Goal: Task Accomplishment & Management: Complete application form

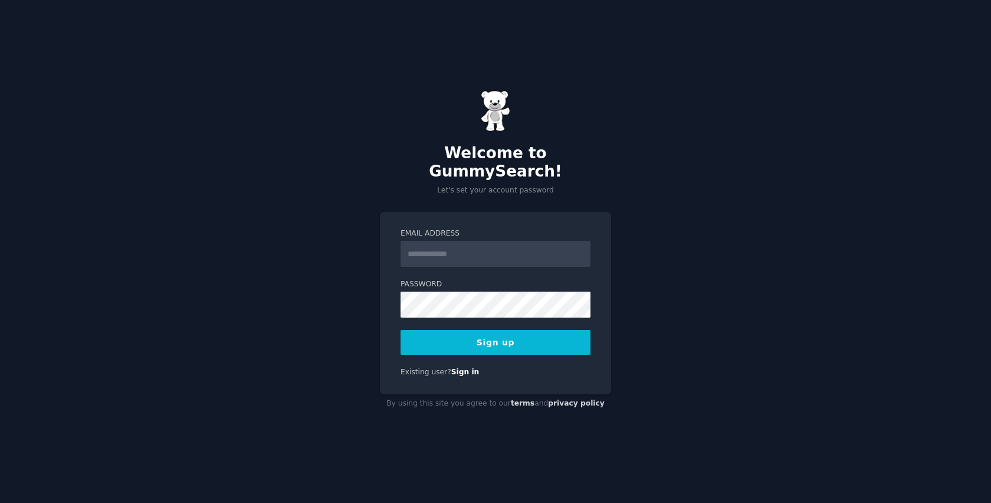
click at [481, 250] on input "Email Address" at bounding box center [496, 254] width 190 height 26
click at [485, 212] on div "Email Address Password 8 or more characters Alphanumeric characters No common p…" at bounding box center [495, 303] width 231 height 182
click at [477, 241] on input "Email Address" at bounding box center [496, 254] width 190 height 26
type input "**********"
click at [616, 280] on div "**********" at bounding box center [495, 251] width 991 height 503
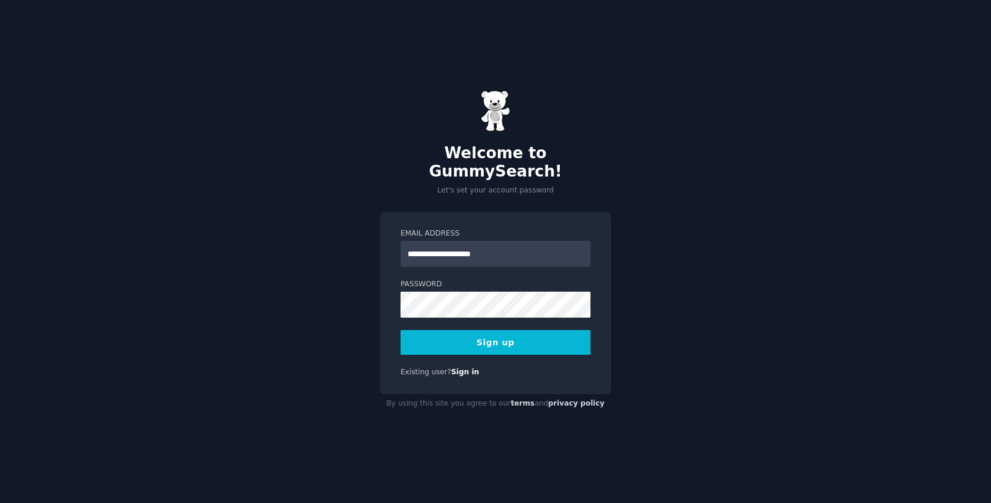
click at [529, 336] on button "Sign up" at bounding box center [496, 342] width 190 height 25
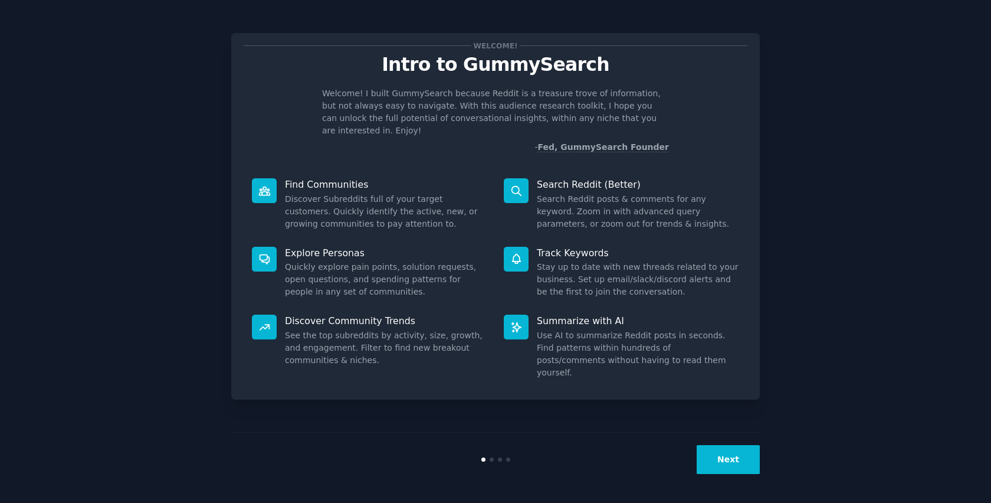
click at [720, 458] on button "Next" at bounding box center [728, 459] width 63 height 29
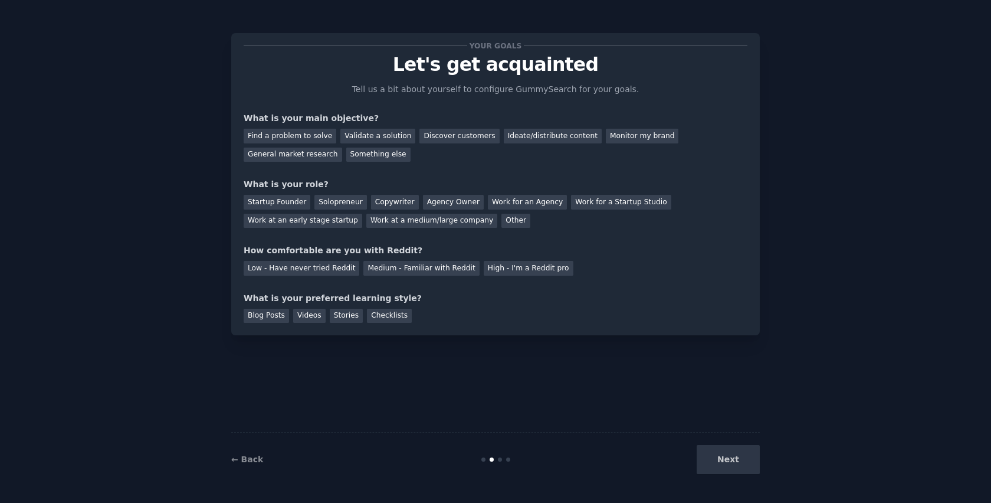
click at [732, 457] on div "Next" at bounding box center [671, 459] width 176 height 29
click at [764, 371] on div "Your goals Let's get acquainted Tell us a bit about yourself to configure Gummy…" at bounding box center [496, 252] width 958 height 470
click at [319, 135] on div "Find a problem to solve" at bounding box center [290, 136] width 93 height 15
click at [375, 139] on div "Validate a solution" at bounding box center [377, 136] width 75 height 15
click at [301, 137] on div "Find a problem to solve" at bounding box center [290, 136] width 93 height 15
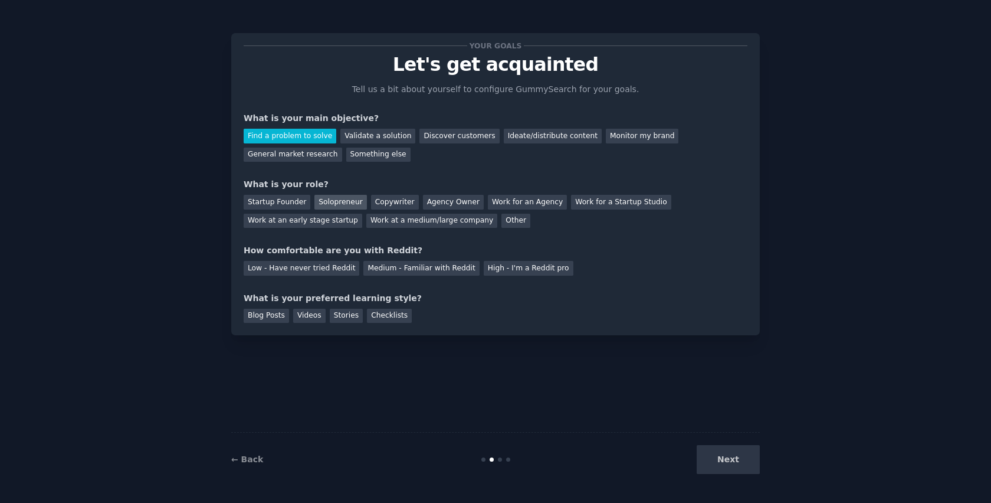
click at [355, 206] on div "Solopreneur" at bounding box center [340, 202] width 52 height 15
click at [396, 265] on div "Medium - Familiar with Reddit" at bounding box center [421, 268] width 116 height 15
click at [274, 314] on div "Blog Posts" at bounding box center [266, 316] width 45 height 15
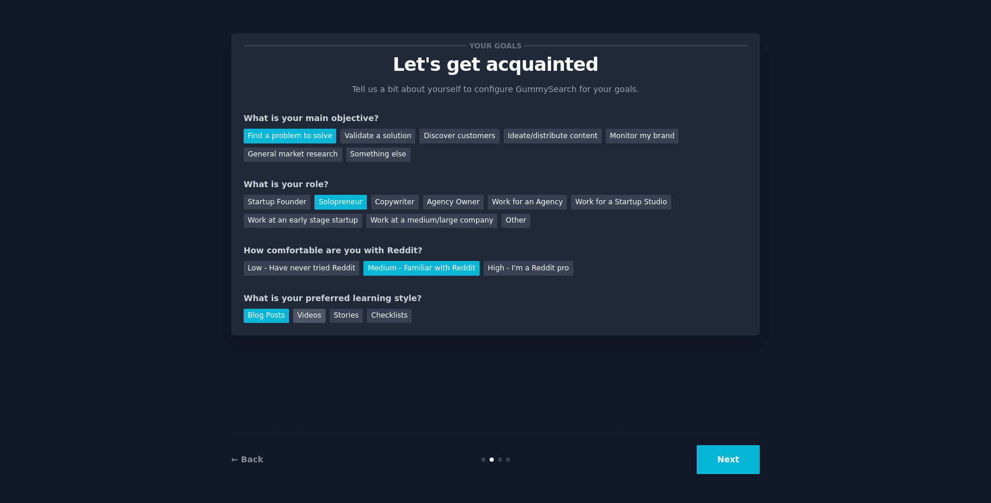
click at [304, 314] on div "Videos" at bounding box center [309, 316] width 32 height 15
click at [281, 317] on div "Blog Posts" at bounding box center [266, 316] width 45 height 15
click at [737, 457] on button "Next" at bounding box center [728, 459] width 63 height 29
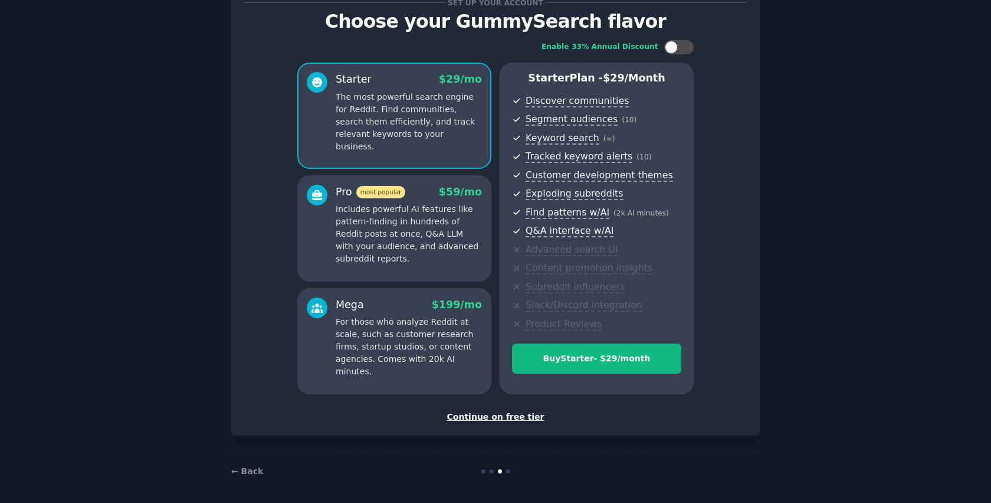
scroll to position [42, 0]
click at [520, 416] on div "Continue on free tier" at bounding box center [496, 417] width 504 height 12
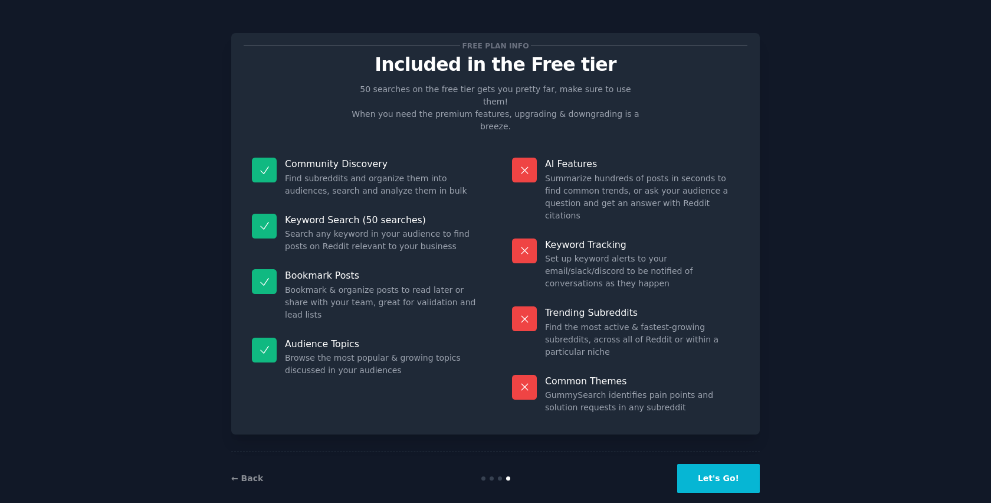
click at [723, 464] on button "Let's Go!" at bounding box center [718, 478] width 83 height 29
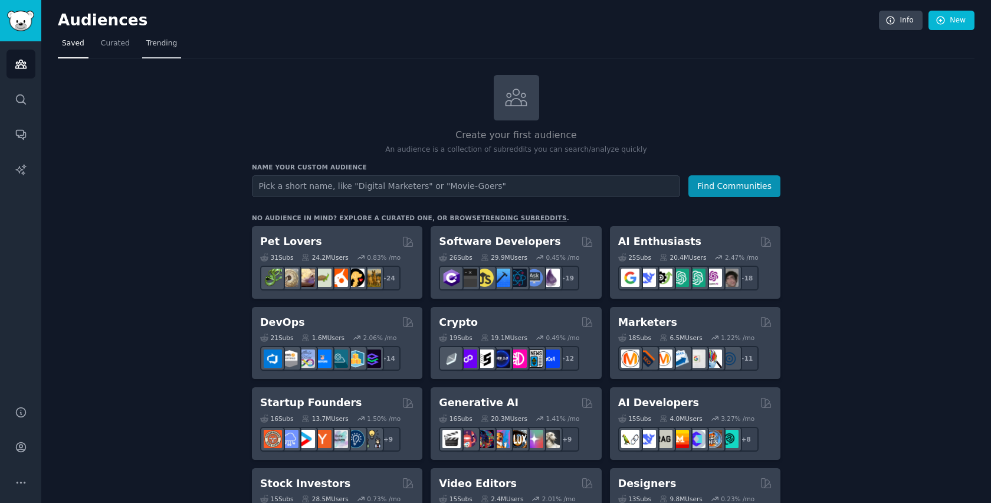
click at [157, 54] on link "Trending" at bounding box center [161, 46] width 39 height 24
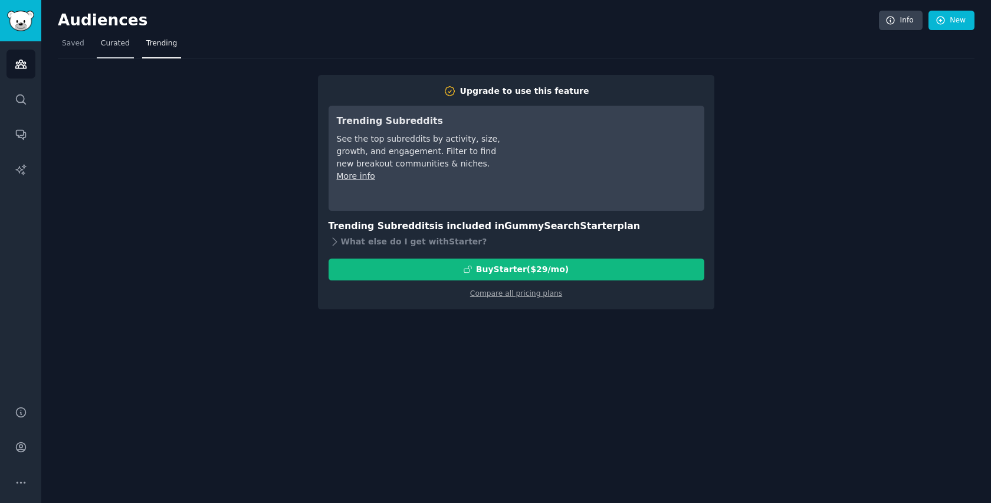
click at [111, 49] on link "Curated" at bounding box center [115, 46] width 37 height 24
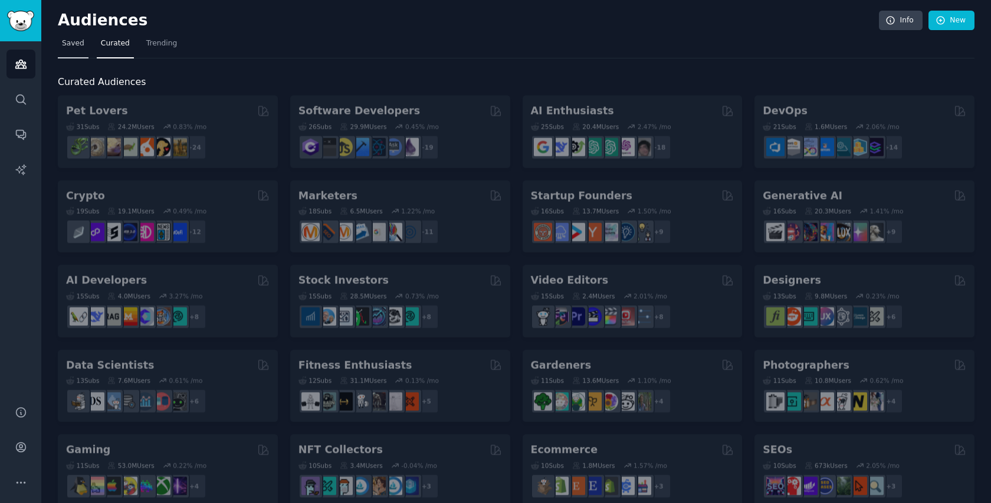
click at [73, 48] on link "Saved" at bounding box center [73, 46] width 31 height 24
